Goal: Task Accomplishment & Management: Manage account settings

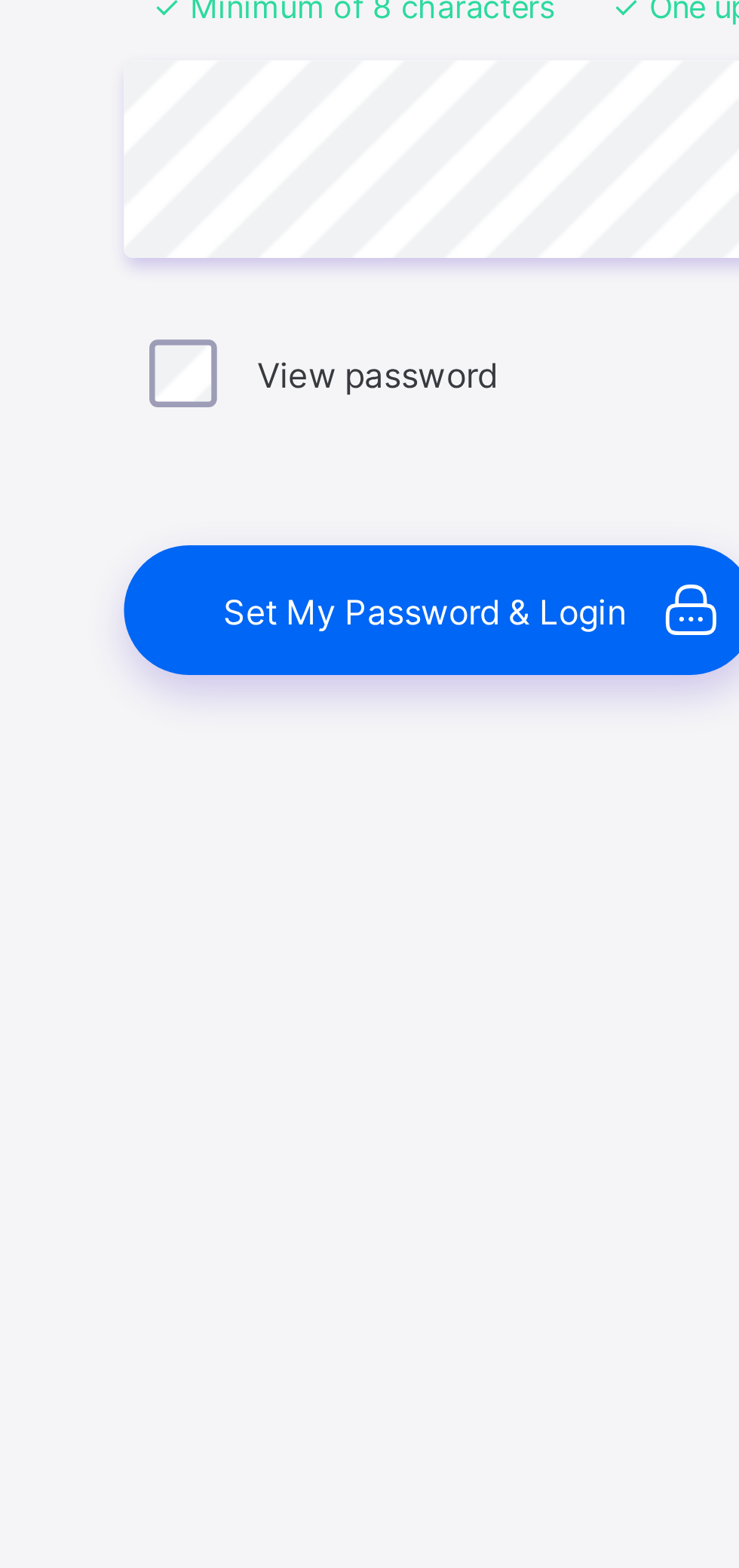
click at [351, 945] on span "Set My Password & Login" at bounding box center [377, 948] width 108 height 12
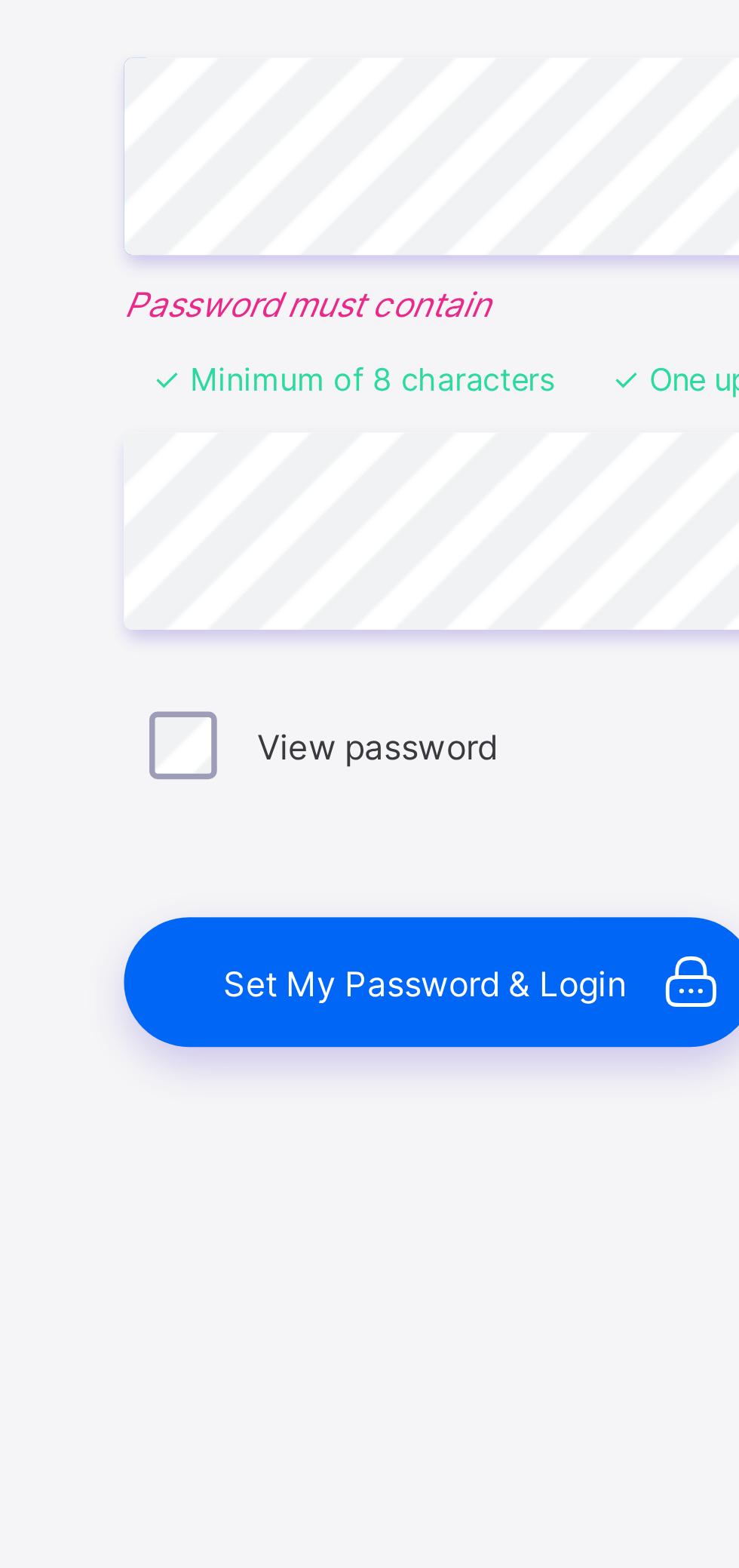
click at [347, 946] on span "Set My Password & Login" at bounding box center [377, 948] width 108 height 12
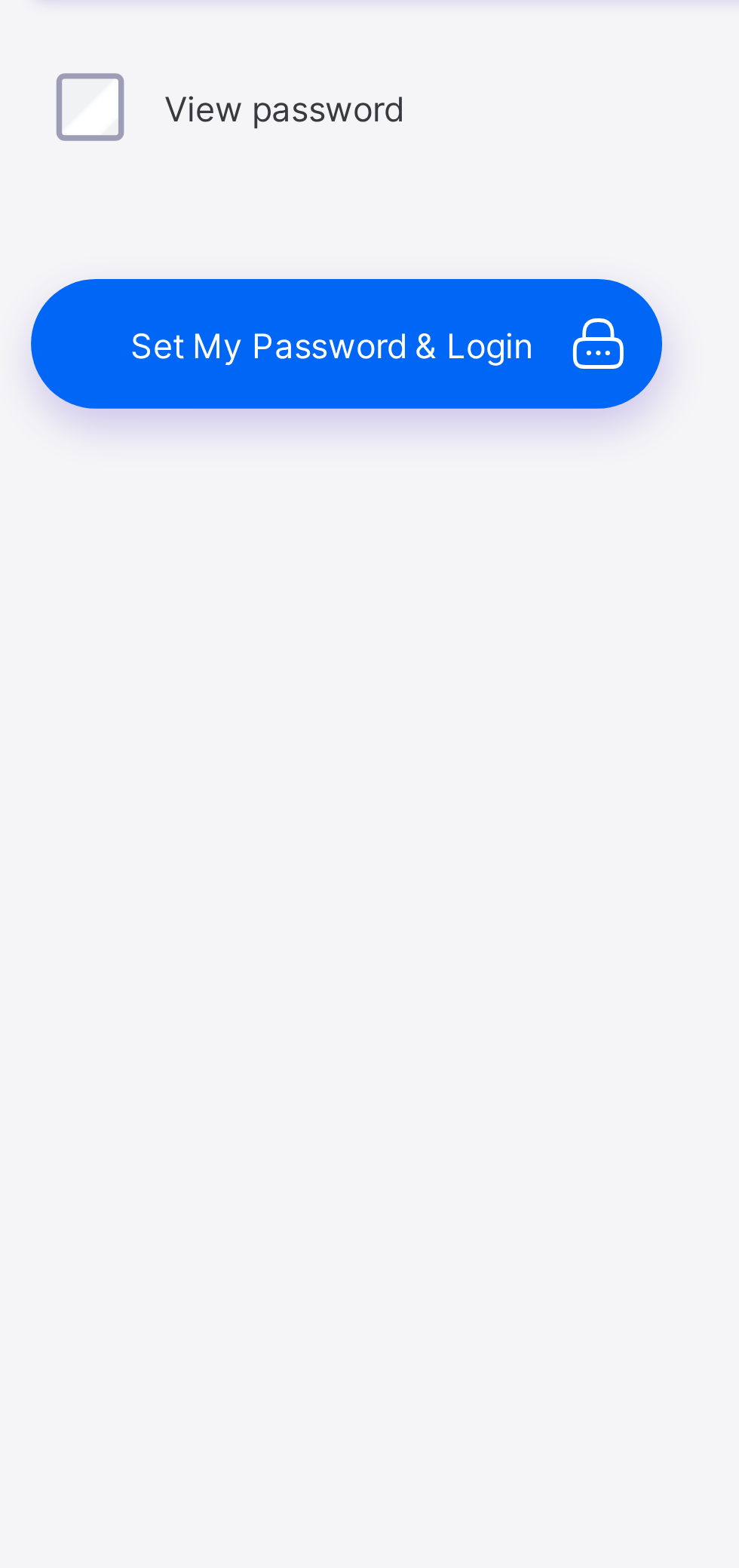
click at [360, 950] on span "Set My Password & Login" at bounding box center [377, 948] width 108 height 12
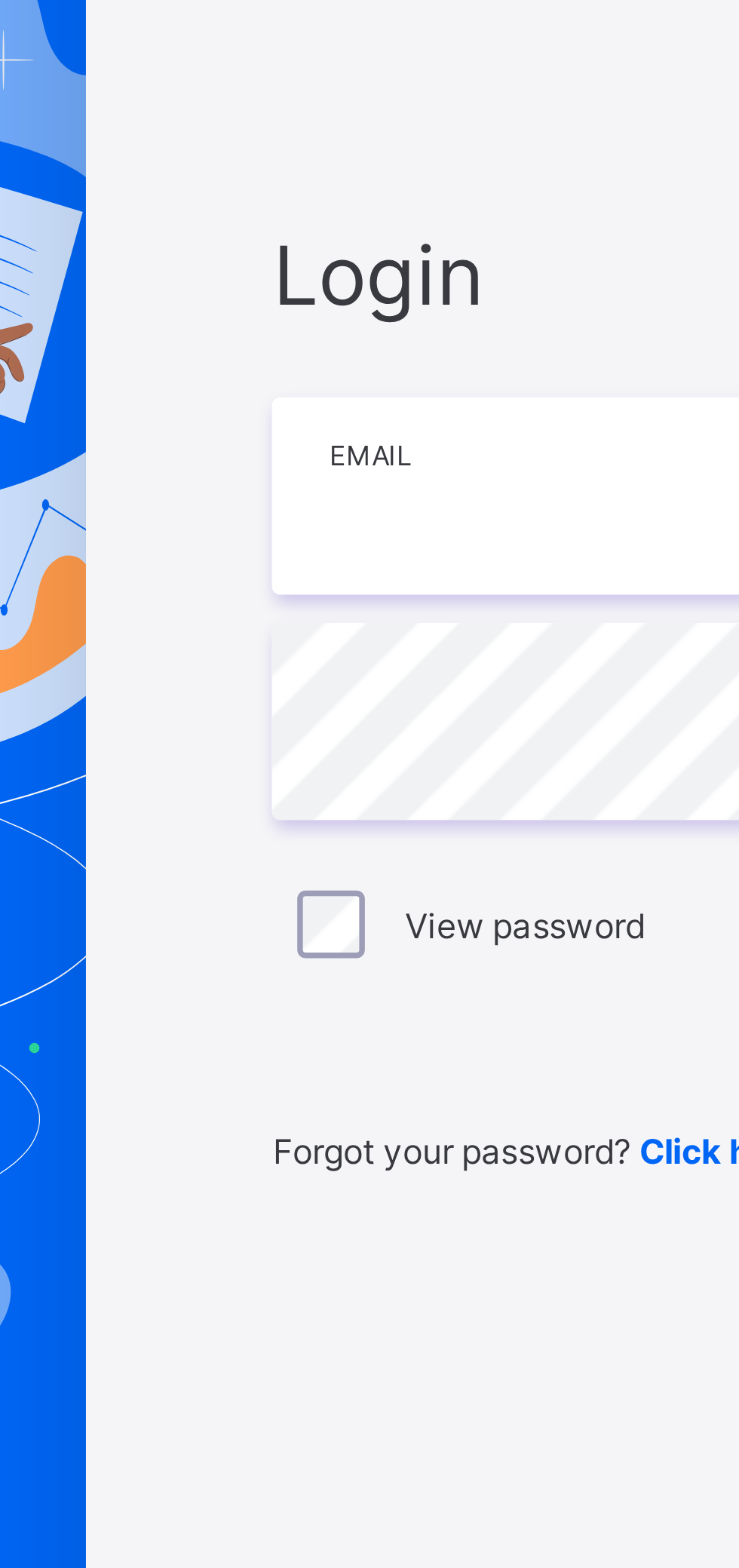
click at [330, 742] on input "email" at bounding box center [492, 738] width 392 height 53
type input "**********"
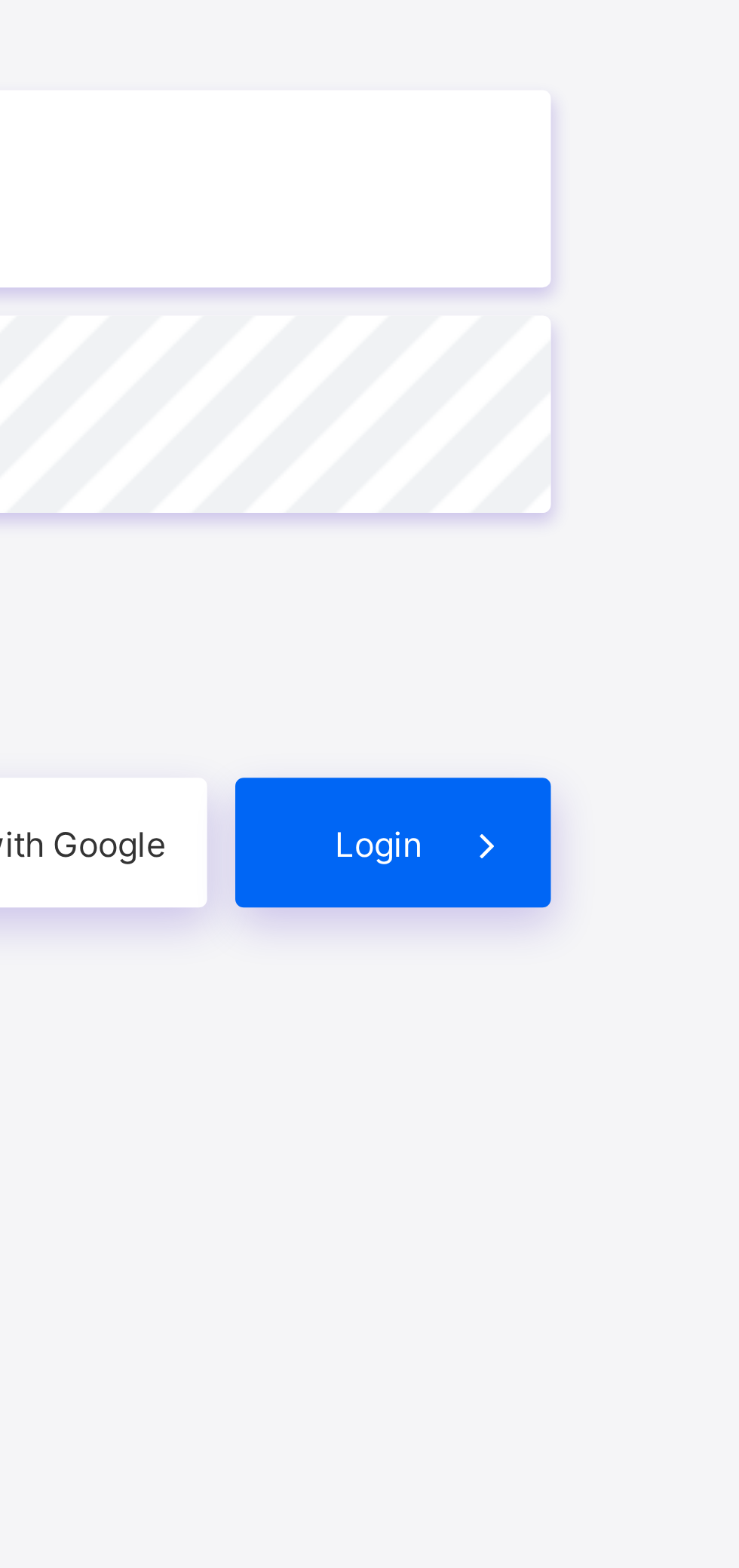
click at [640, 907] on div "Login" at bounding box center [646, 912] width 85 height 34
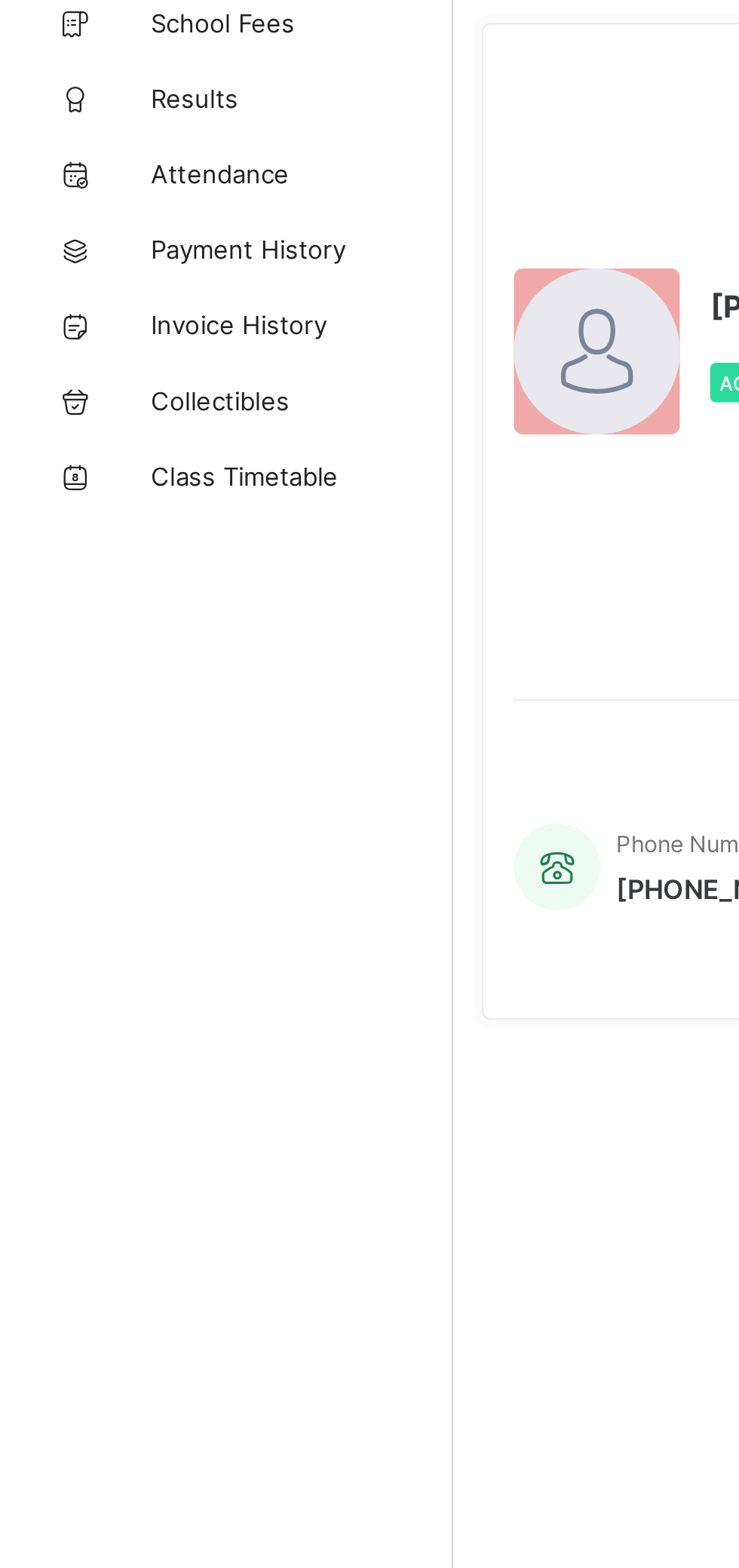
click at [56, 151] on icon at bounding box center [30, 151] width 60 height 12
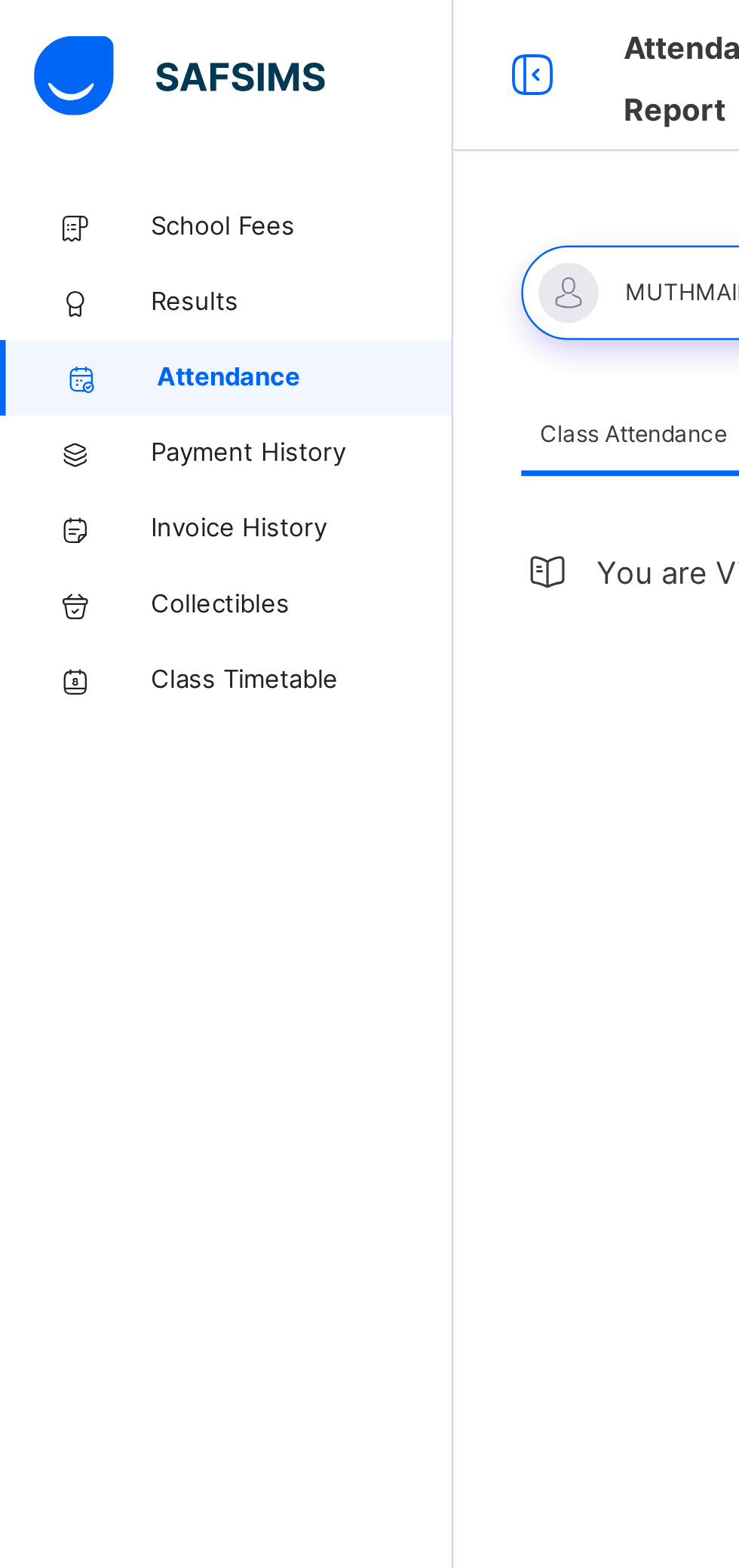
select select "****"
select select "*"
click at [78, 126] on span "Results" at bounding box center [121, 120] width 121 height 15
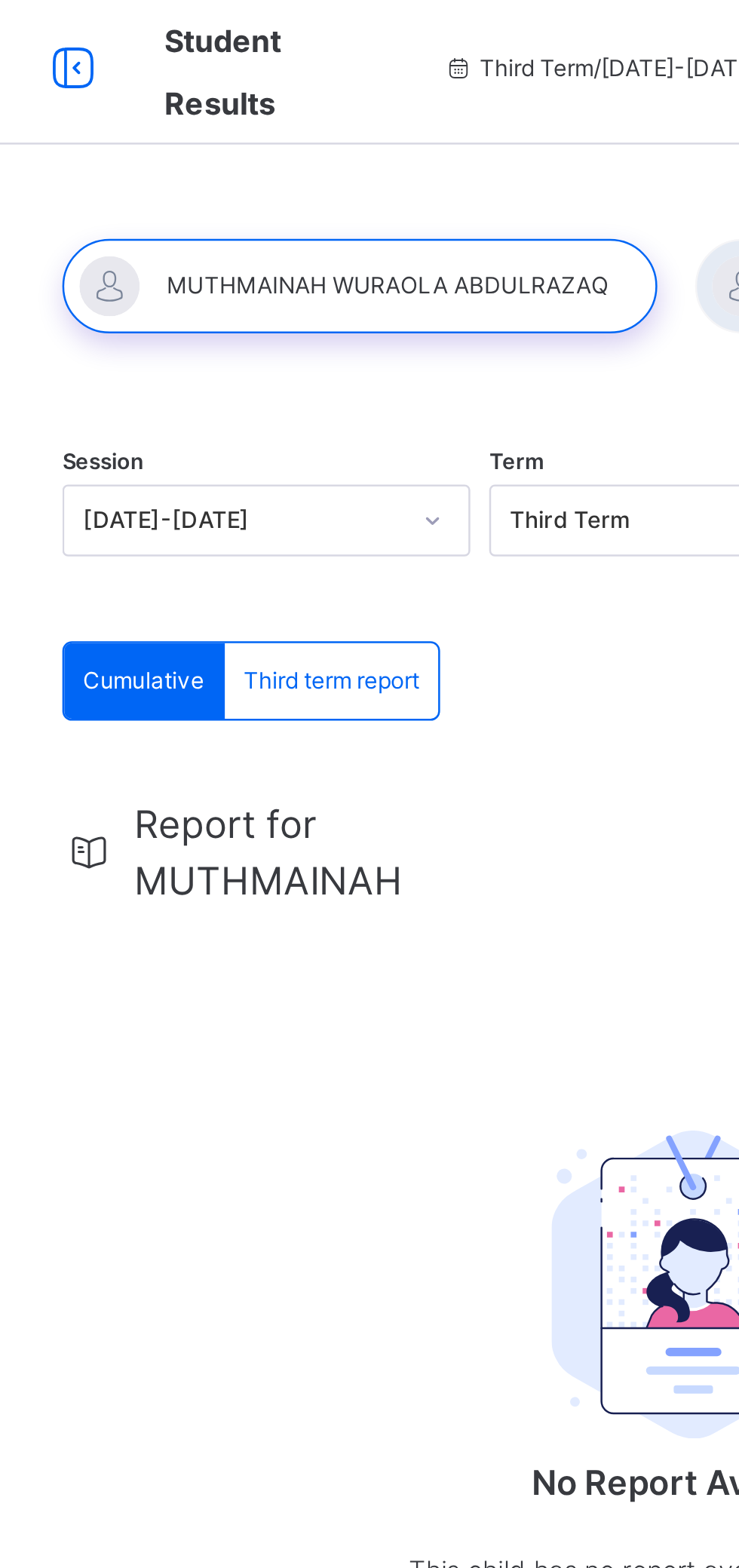
click at [302, 115] on div at bounding box center [326, 117] width 237 height 38
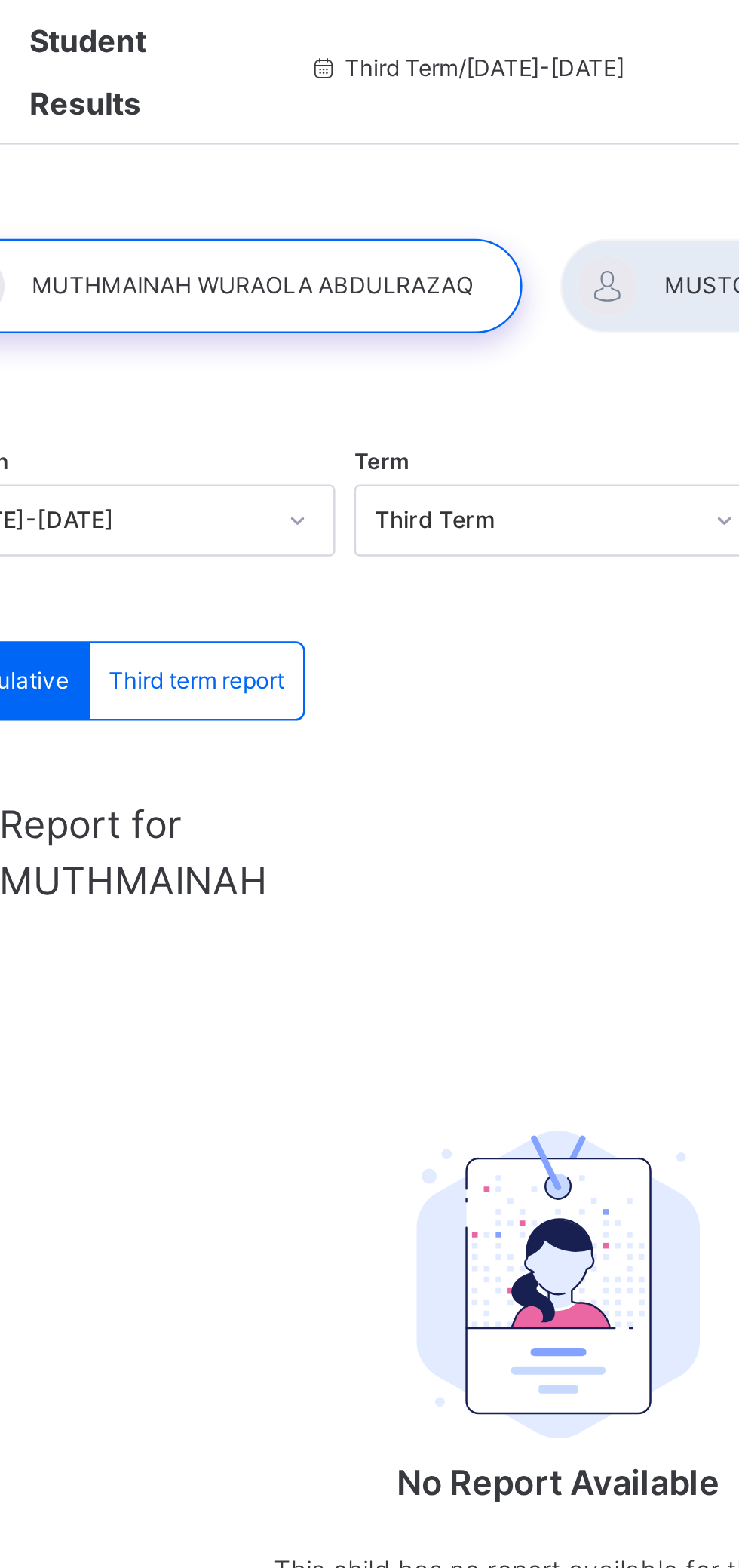
click at [315, 274] on span "Third term report" at bounding box center [315, 274] width 70 height 14
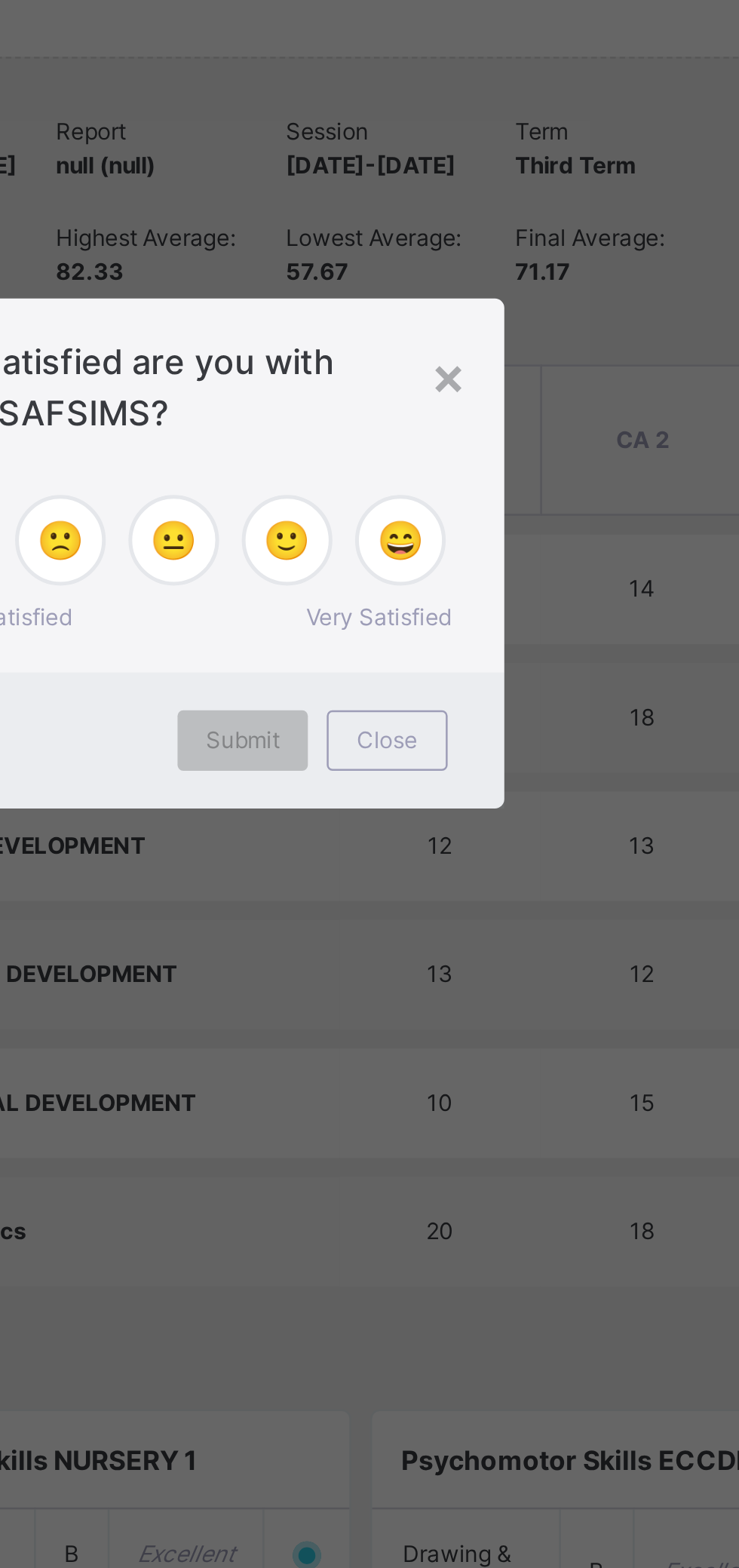
click at [467, 866] on span "Close" at bounding box center [454, 858] width 24 height 14
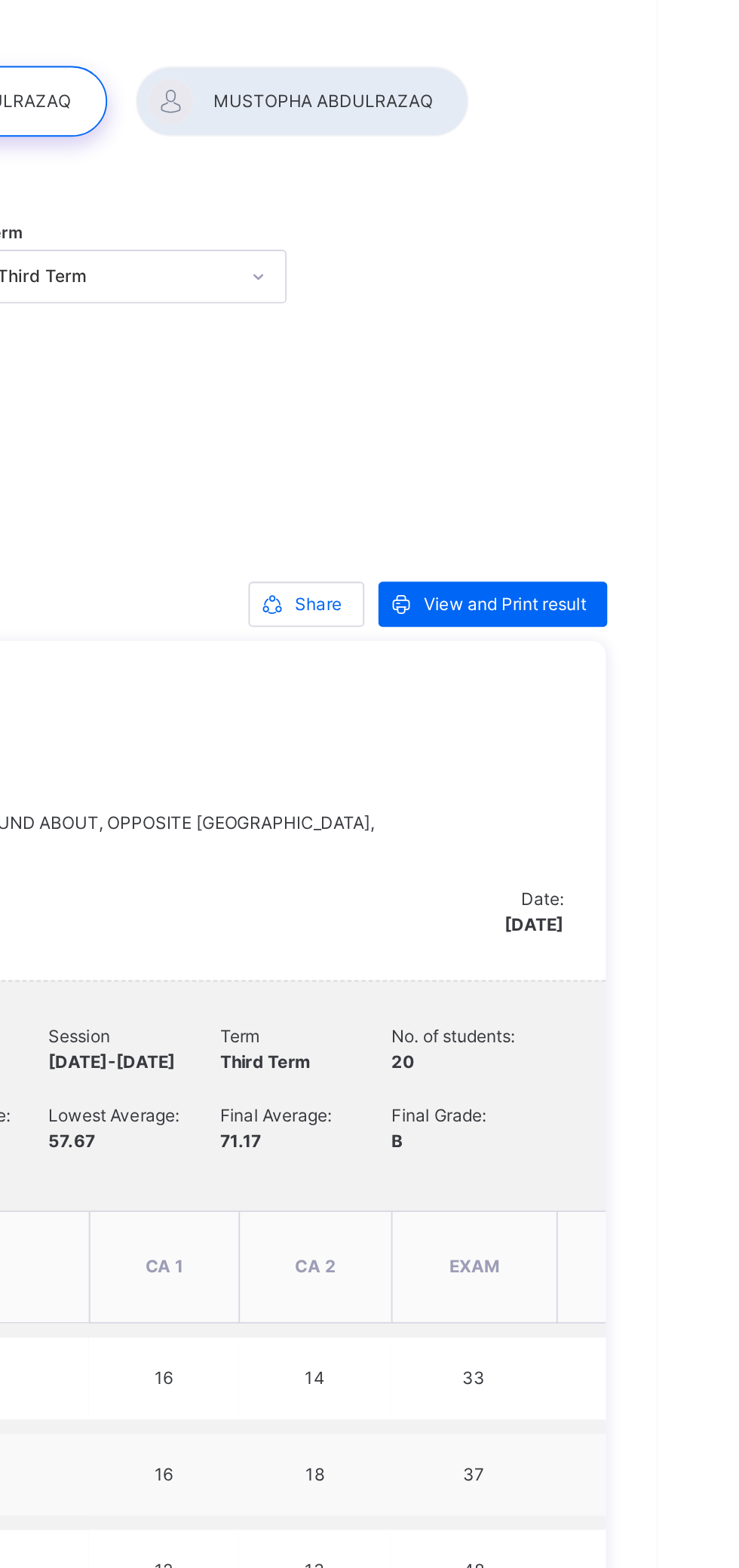
click at [662, 394] on div "View and Print result" at bounding box center [651, 385] width 122 height 24
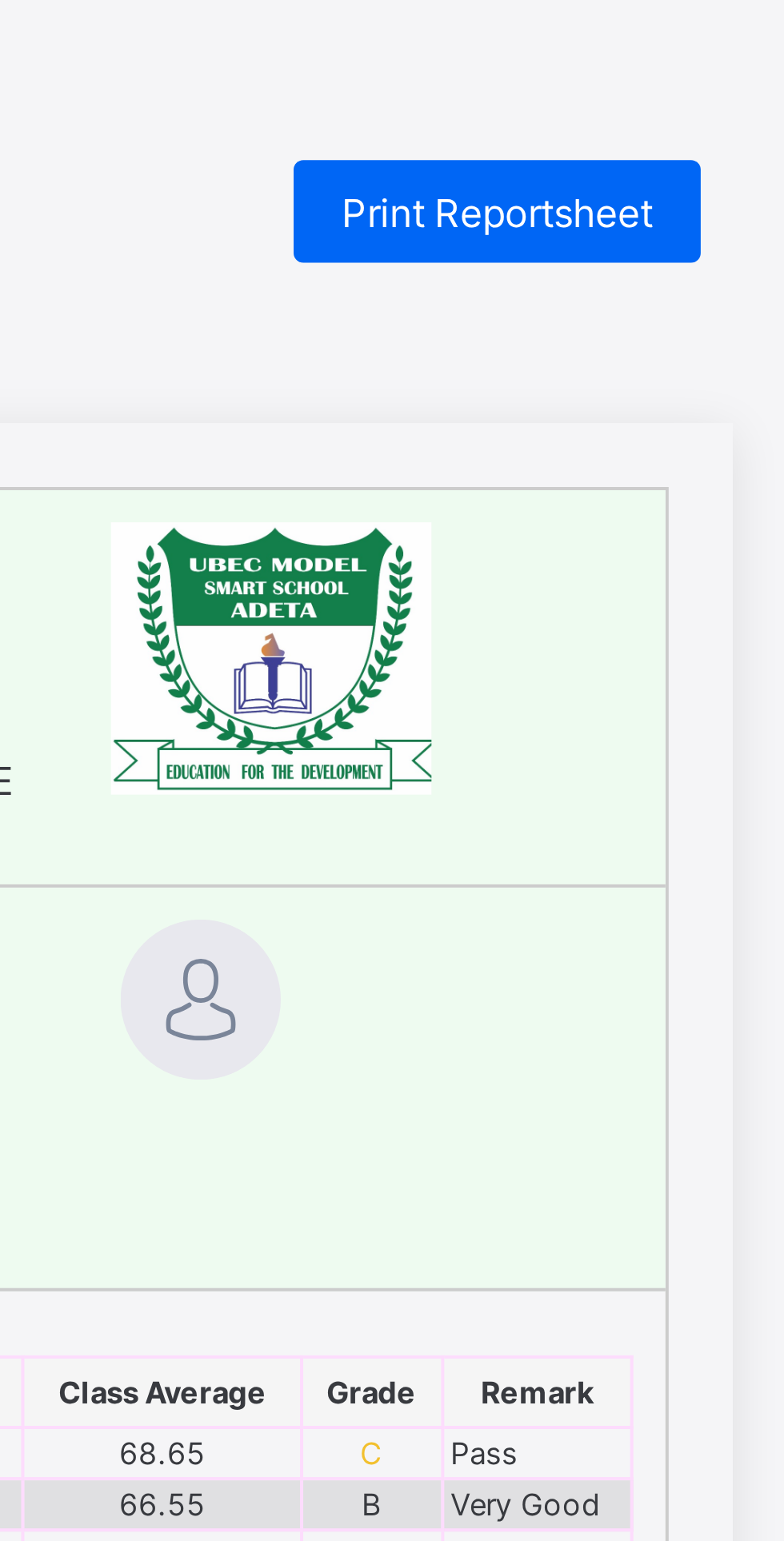
click at [642, 51] on span "Print Reportsheet" at bounding box center [650, 53] width 77 height 12
